Goal: Task Accomplishment & Management: Use online tool/utility

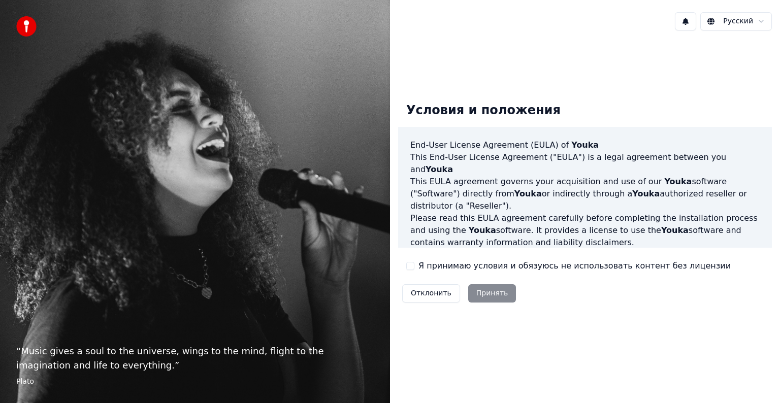
click at [414, 266] on button "Я принимаю условия и обязуюсь не использовать контент без лицензии" at bounding box center [410, 266] width 8 height 8
click at [480, 288] on button "Принять" at bounding box center [492, 294] width 48 height 18
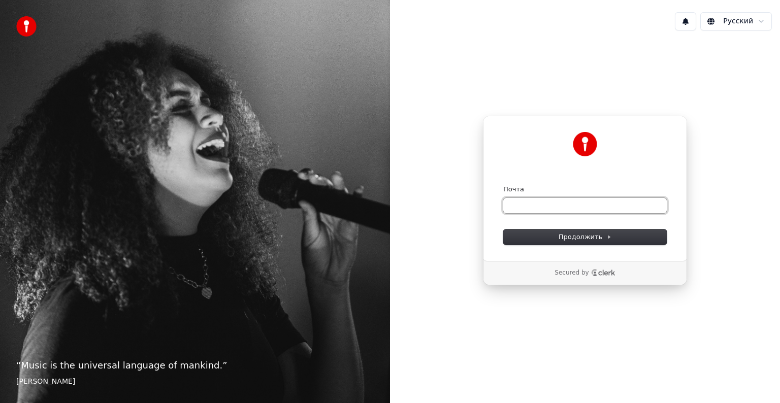
click at [534, 201] on input "Почта" at bounding box center [585, 205] width 164 height 15
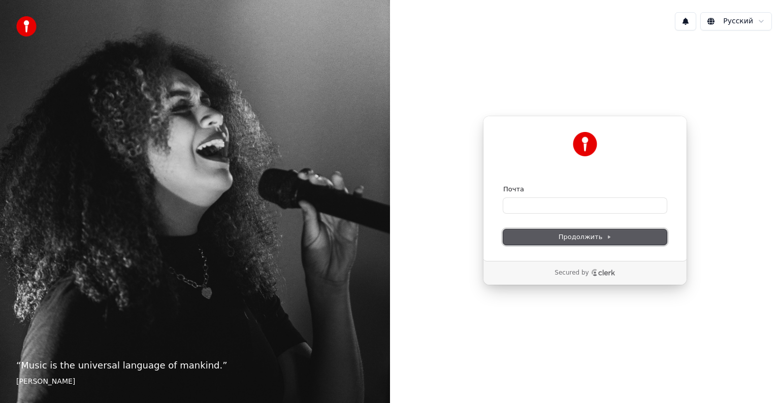
click at [567, 235] on span "Продолжить" at bounding box center [585, 237] width 53 height 9
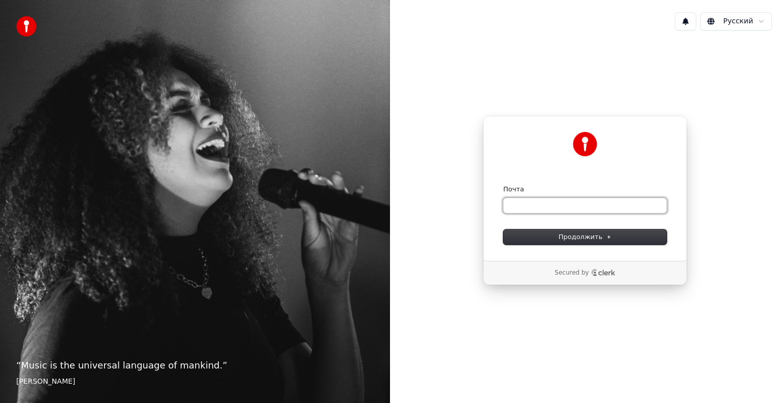
click at [563, 207] on input "Почта" at bounding box center [585, 205] width 164 height 15
click at [563, 206] on input "Почта" at bounding box center [585, 205] width 164 height 15
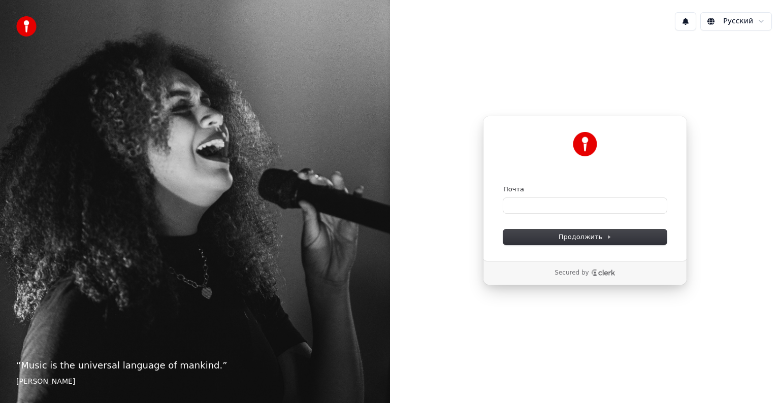
click at [599, 259] on div "Продолжить с помощью Google или Почта Продолжить" at bounding box center [585, 188] width 204 height 145
click at [582, 207] on input "Почта" at bounding box center [585, 205] width 164 height 15
click at [503, 185] on button "submit" at bounding box center [503, 185] width 0 height 0
type input "**********"
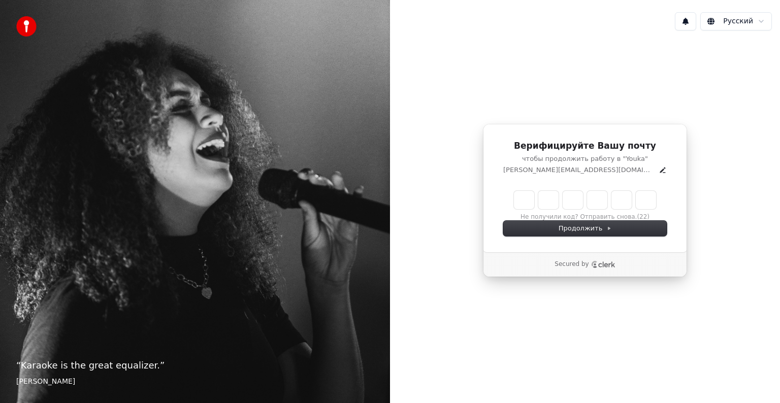
click at [529, 193] on input "Enter verification code" at bounding box center [585, 200] width 142 height 18
type input "******"
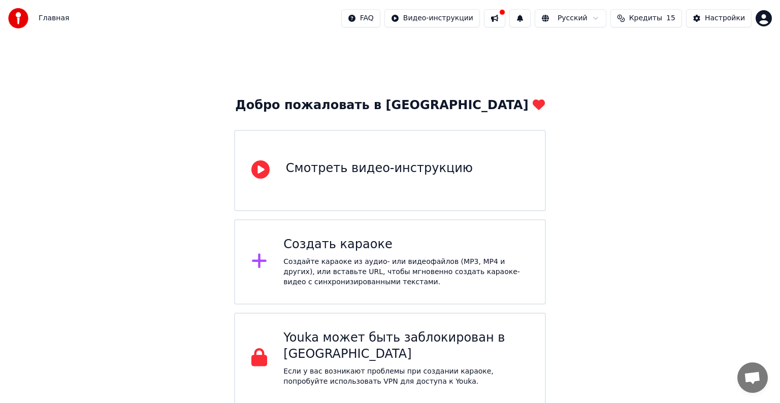
click at [492, 192] on div "Смотреть видео-инструкцию" at bounding box center [390, 170] width 312 height 81
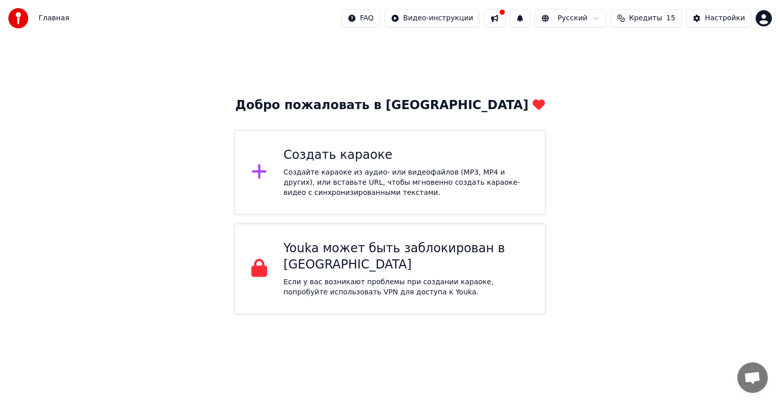
click at [453, 194] on div "Создайте караоке из аудио- или видеофайлов (MP3, MP4 и других), или вставьте UR…" at bounding box center [405, 183] width 245 height 30
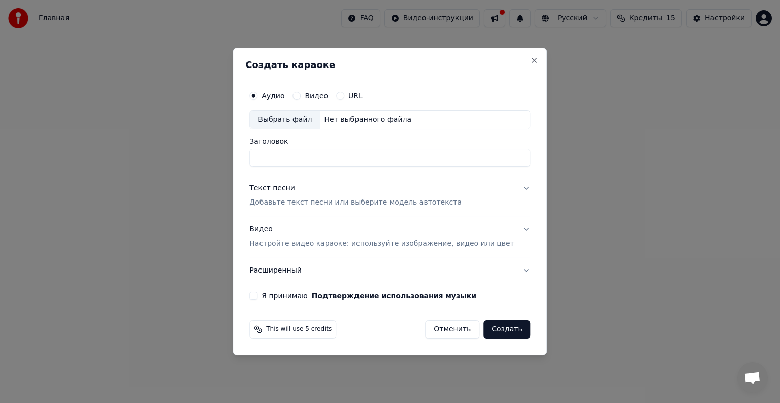
click at [328, 98] on label "Видео" at bounding box center [316, 95] width 23 height 7
click at [301, 98] on button "Видео" at bounding box center [297, 96] width 8 height 8
click at [282, 96] on label "Аудио" at bounding box center [273, 95] width 23 height 7
click at [258, 96] on button "Аудио" at bounding box center [253, 96] width 8 height 8
click at [328, 99] on label "Видео" at bounding box center [316, 95] width 23 height 7
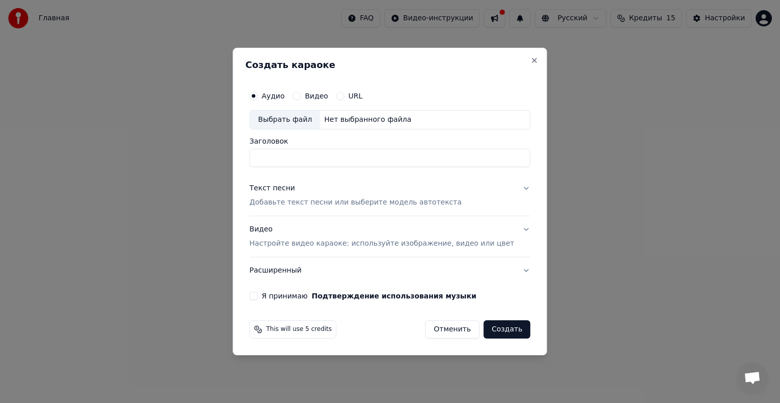
click at [301, 99] on button "Видео" at bounding box center [297, 96] width 8 height 8
click at [344, 99] on button "URL" at bounding box center [340, 96] width 8 height 8
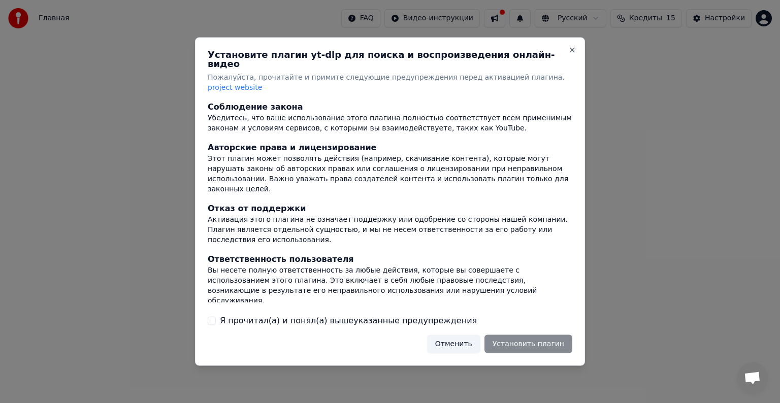
click at [463, 335] on button "Отменить" at bounding box center [453, 344] width 53 height 18
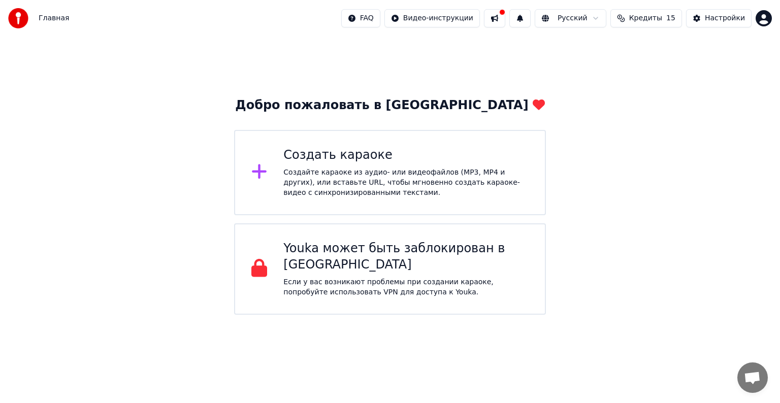
click at [375, 173] on div "Создайте караоке из аудио- или видеофайлов (MP3, MP4 и других), или вставьте UR…" at bounding box center [405, 183] width 245 height 30
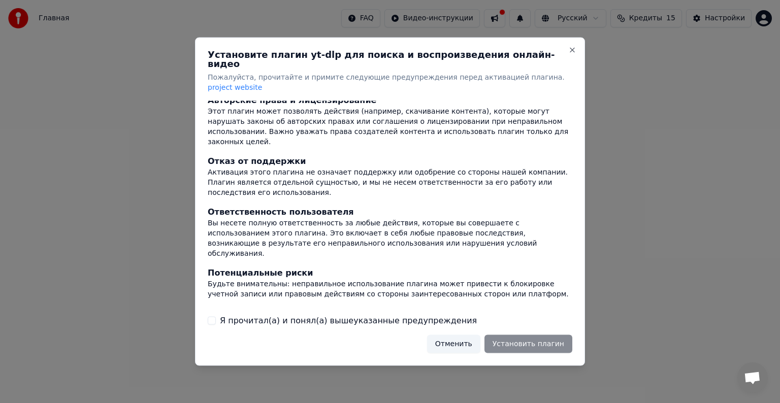
scroll to position [65, 0]
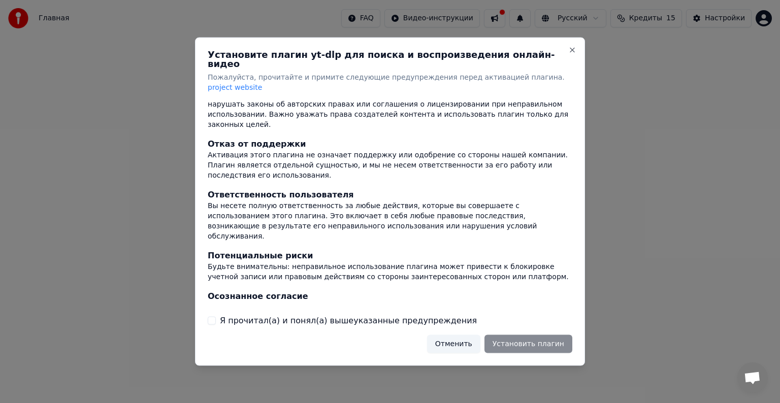
click at [523, 340] on div "Отменить Установить плагин" at bounding box center [499, 344] width 145 height 18
drag, startPoint x: 523, startPoint y: 340, endPoint x: 504, endPoint y: 353, distance: 22.7
click at [504, 353] on div "Установите плагин yt-dlp для поиска и воспроизведения онлайн-видео Пожалуйста, …" at bounding box center [390, 202] width 390 height 329
click at [509, 335] on div "Отменить Установить плагин" at bounding box center [499, 344] width 145 height 18
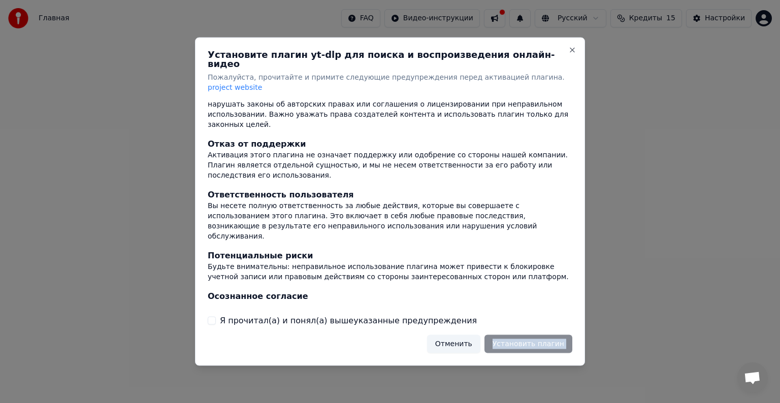
click at [388, 314] on label "Я прочитал(а) и понял(а) вышеуказанные предупреждения" at bounding box center [348, 320] width 257 height 12
click at [216, 317] on button "Я прочитал(а) и понял(а) вышеуказанные предупреждения" at bounding box center [212, 321] width 8 height 8
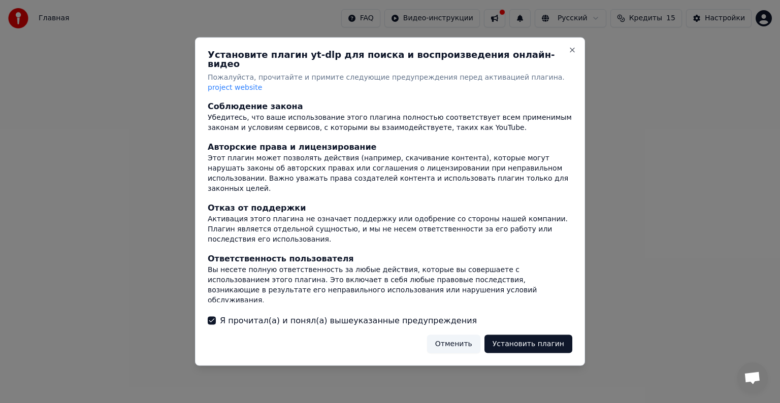
scroll to position [0, 0]
click at [532, 335] on button "Установить плагин" at bounding box center [529, 344] width 88 height 18
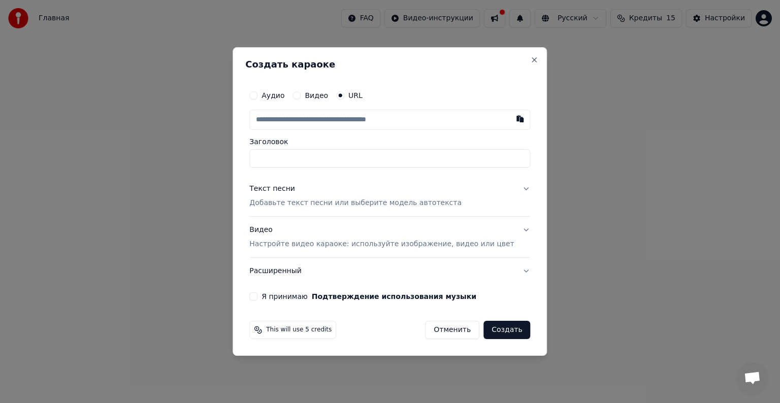
click at [285, 93] on label "Аудио" at bounding box center [273, 95] width 23 height 7
click at [258, 93] on button "Аудио" at bounding box center [253, 95] width 8 height 8
click at [285, 93] on label "Аудио" at bounding box center [273, 95] width 23 height 7
click at [258, 93] on button "Аудио" at bounding box center [253, 96] width 8 height 8
click at [322, 99] on label "Видео" at bounding box center [316, 95] width 23 height 7
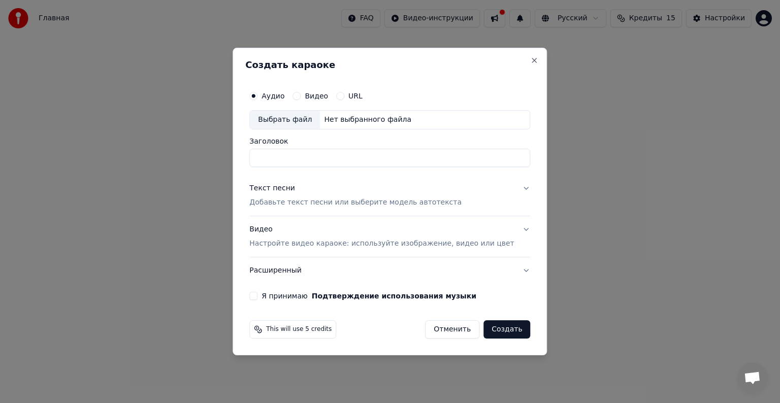
click at [301, 99] on button "Видео" at bounding box center [297, 96] width 8 height 8
click at [313, 159] on input "Заголовок" at bounding box center [389, 158] width 281 height 18
click at [285, 98] on label "Аудио" at bounding box center [273, 95] width 23 height 7
click at [258, 98] on button "Аудио" at bounding box center [253, 96] width 8 height 8
click at [315, 156] on input "Заголовок" at bounding box center [389, 158] width 281 height 18
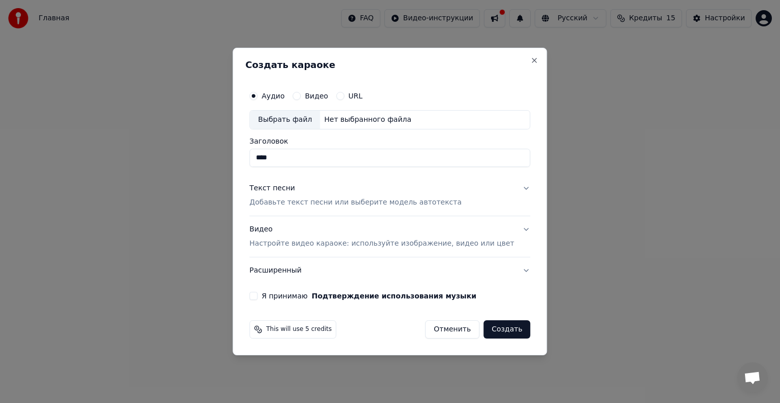
click at [315, 156] on input "****" at bounding box center [389, 158] width 281 height 18
click at [308, 121] on div "Выбрать файл" at bounding box center [285, 120] width 70 height 18
type input "**********"
click at [511, 186] on button "Текст песни Добавьте текст песни или выберите модель автотекста" at bounding box center [389, 195] width 281 height 41
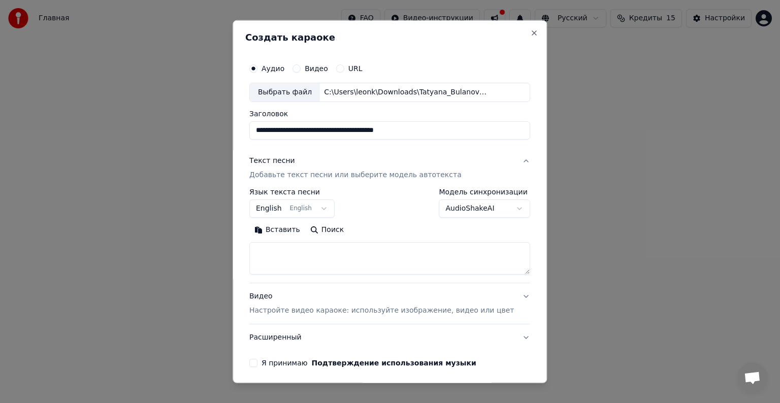
click at [327, 208] on button "English English" at bounding box center [291, 209] width 85 height 18
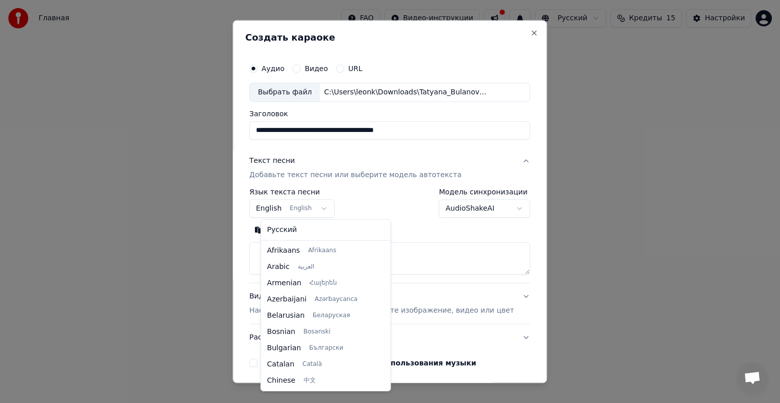
scroll to position [81, 0]
select select "**"
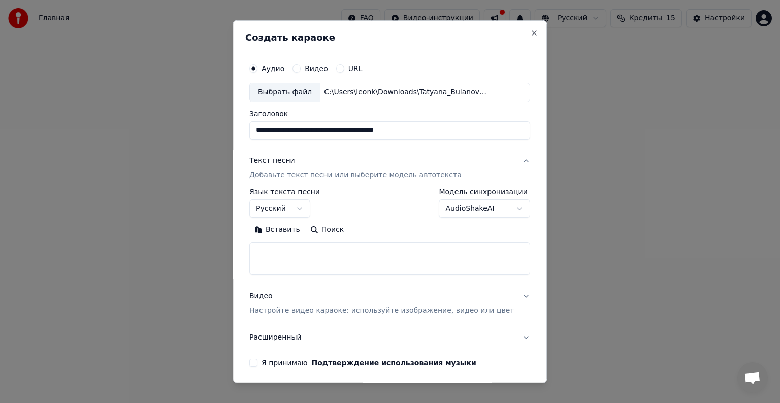
click at [504, 206] on body "**********" at bounding box center [390, 157] width 780 height 315
click at [333, 251] on textarea at bounding box center [389, 258] width 281 height 33
paste textarea "**********"
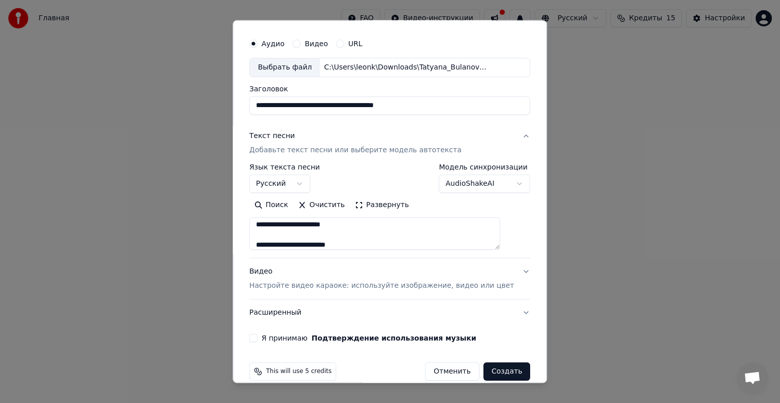
scroll to position [39, 0]
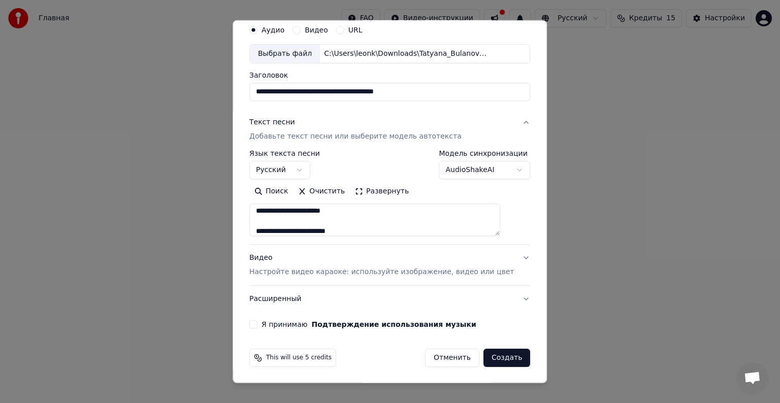
type textarea "**********"
click at [269, 323] on div "Я принимаю Подтверждение использования музыки" at bounding box center [389, 325] width 281 height 8
click at [323, 299] on button "Расширенный" at bounding box center [389, 299] width 281 height 26
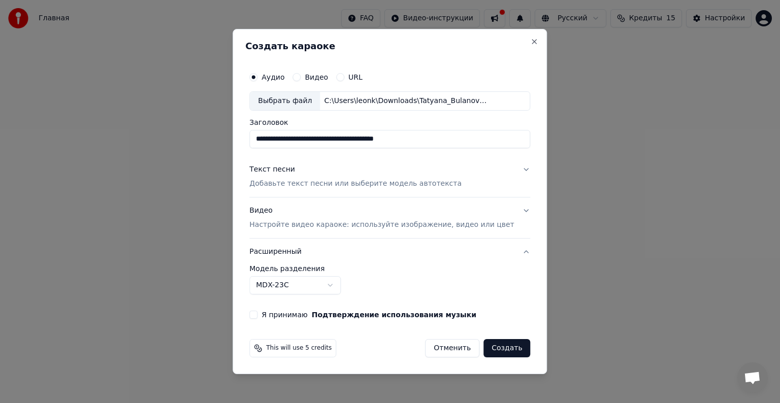
click at [258, 313] on button "Я принимаю Подтверждение использования музыки" at bounding box center [253, 315] width 8 height 8
click at [494, 350] on button "Создать" at bounding box center [507, 348] width 47 height 18
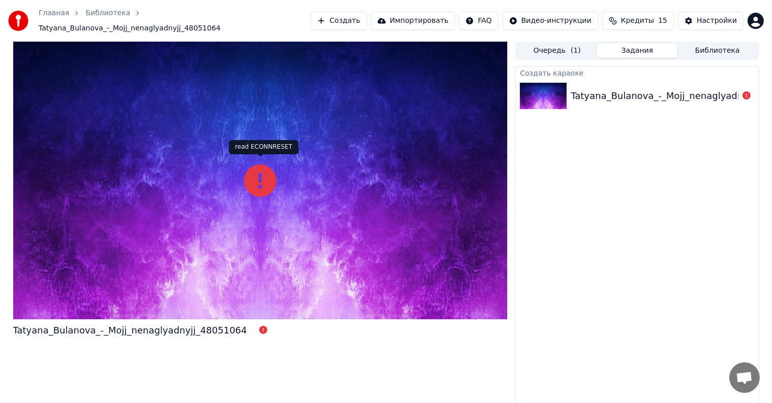
click at [264, 173] on icon at bounding box center [260, 181] width 33 height 33
click at [259, 326] on icon at bounding box center [263, 330] width 8 height 8
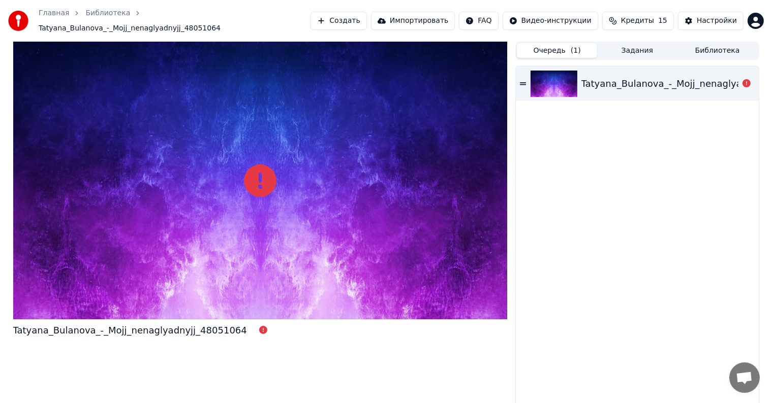
click at [563, 45] on button "Очередь ( 1 )" at bounding box center [557, 50] width 80 height 15
click at [633, 54] on div "Очередь ( 1 ) Задания Библиотека" at bounding box center [636, 51] width 243 height 18
click at [634, 49] on button "Задания" at bounding box center [637, 50] width 80 height 15
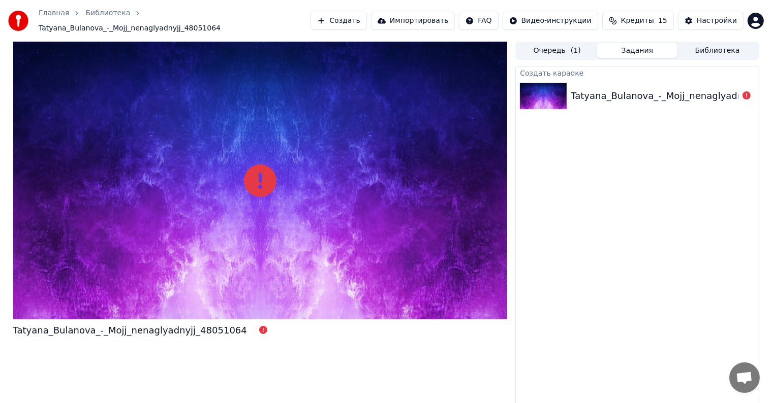
click at [572, 213] on div "Создать караоке Tatyana_Bulanova_-_Mojj_nenaglyadnyjj_48051064" at bounding box center [636, 237] width 243 height 343
click at [565, 51] on button "Очередь ( 1 )" at bounding box center [557, 50] width 80 height 15
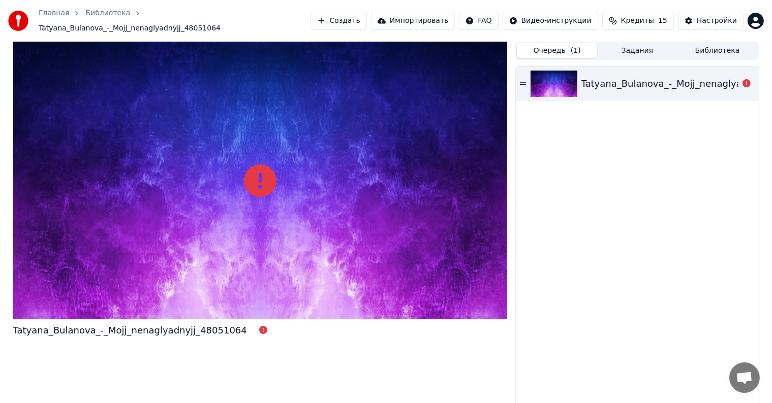
click at [632, 23] on button "Кредиты 15" at bounding box center [638, 21] width 72 height 18
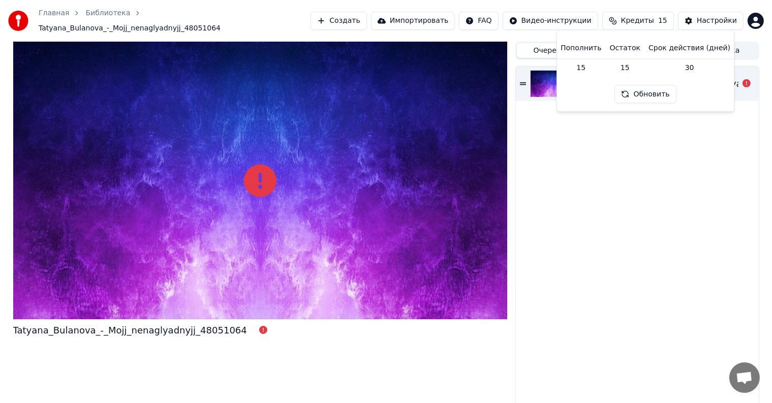
click at [632, 23] on button "Кредиты 15" at bounding box center [638, 21] width 72 height 18
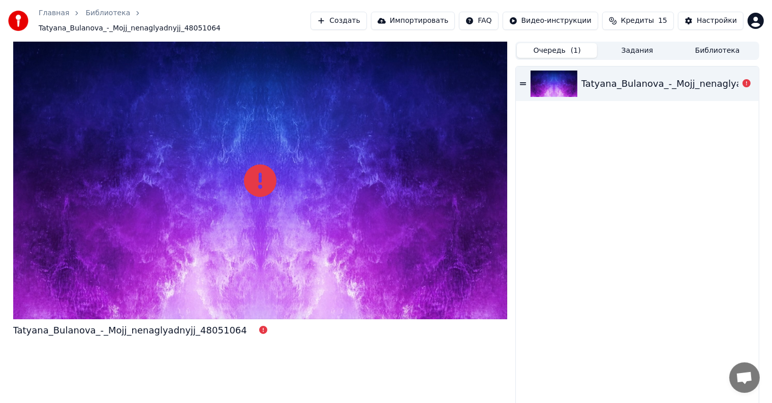
click at [707, 49] on button "Библиотека" at bounding box center [717, 50] width 80 height 15
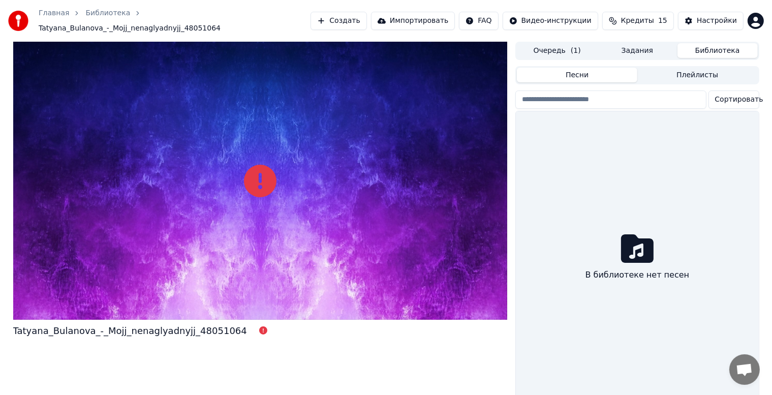
click at [650, 45] on button "Задания" at bounding box center [637, 50] width 80 height 15
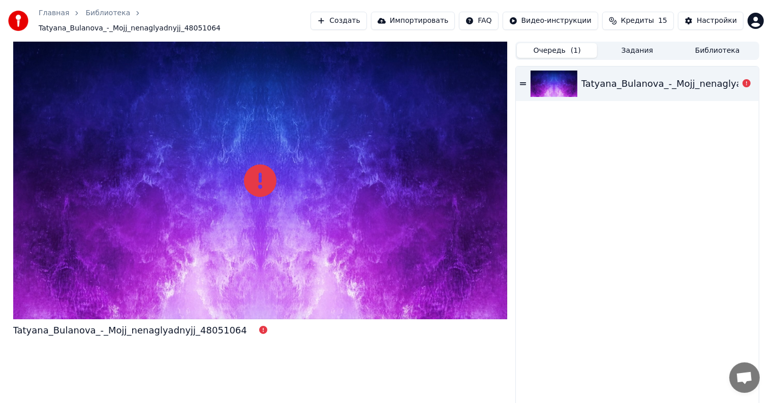
click at [589, 47] on button "Очередь ( 1 )" at bounding box center [557, 50] width 80 height 15
click at [605, 86] on div "Tatyana_Bulanova_-_Mojj_nenaglyadnyjj_48051064" at bounding box center [637, 84] width 242 height 35
click at [524, 82] on icon at bounding box center [523, 83] width 6 height 7
click at [102, 18] on link "Библиотека" at bounding box center [107, 13] width 45 height 10
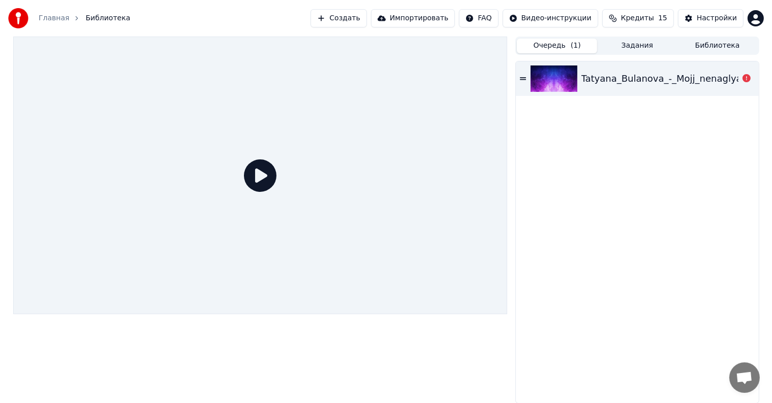
click at [602, 77] on div "Tatyana_Bulanova_-_Mojj_nenaglyadnyjj_48051064" at bounding box center [698, 79] width 234 height 14
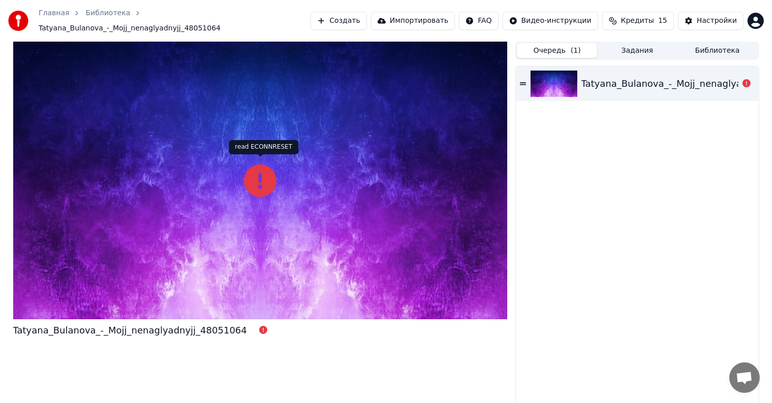
click at [268, 186] on icon at bounding box center [260, 181] width 33 height 33
click at [257, 179] on icon at bounding box center [260, 181] width 33 height 33
click at [259, 327] on icon at bounding box center [263, 330] width 8 height 8
click at [59, 18] on link "Главная" at bounding box center [54, 13] width 30 height 10
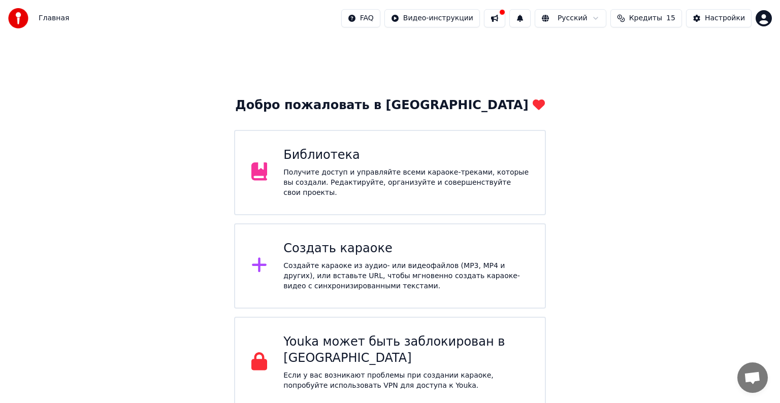
click at [478, 371] on p "Если у вас возникают проблемы при создании караоке, попробуйте использовать VPN…" at bounding box center [405, 381] width 245 height 20
